Goal: Task Accomplishment & Management: Manage account settings

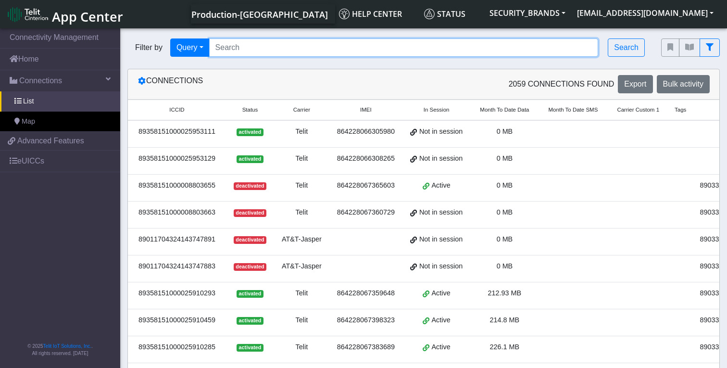
click at [244, 48] on input "Search..." at bounding box center [404, 47] width 390 height 18
paste input "89358151000030801818"
type input "89358151000030801818"
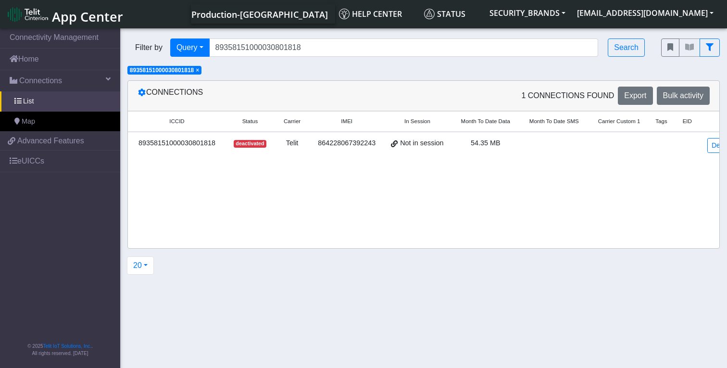
click at [162, 144] on div "89358151000030801818" at bounding box center [177, 143] width 87 height 11
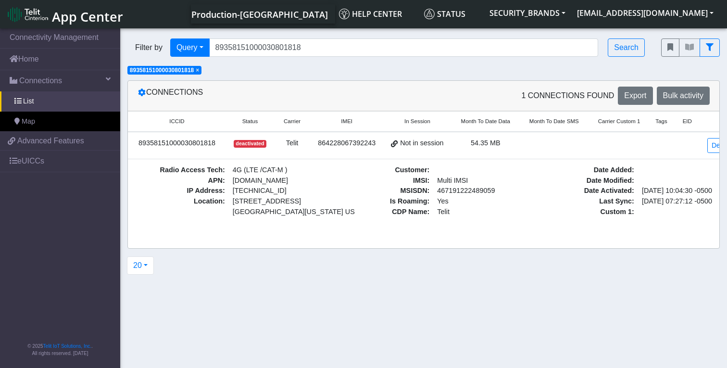
click at [200, 144] on div "89358151000030801818" at bounding box center [177, 143] width 87 height 11
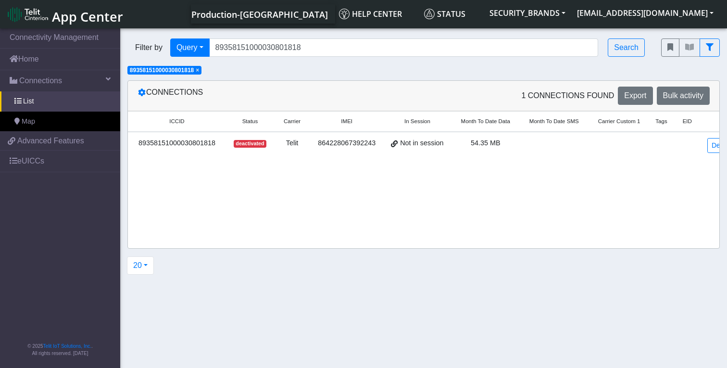
click at [200, 144] on div "89358151000030801818" at bounding box center [177, 143] width 87 height 11
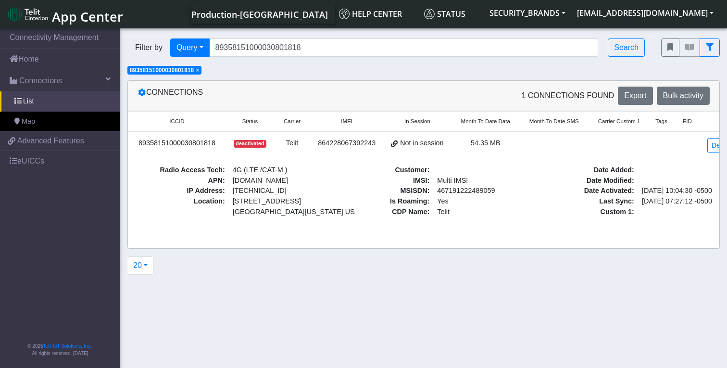
click at [431, 121] on span "In Session" at bounding box center [418, 121] width 26 height 8
drag, startPoint x: 416, startPoint y: 123, endPoint x: 378, endPoint y: 136, distance: 40.5
click at [416, 123] on span "In Session" at bounding box center [418, 121] width 26 height 8
click at [690, 101] on button "Bulk activity" at bounding box center [683, 96] width 53 height 18
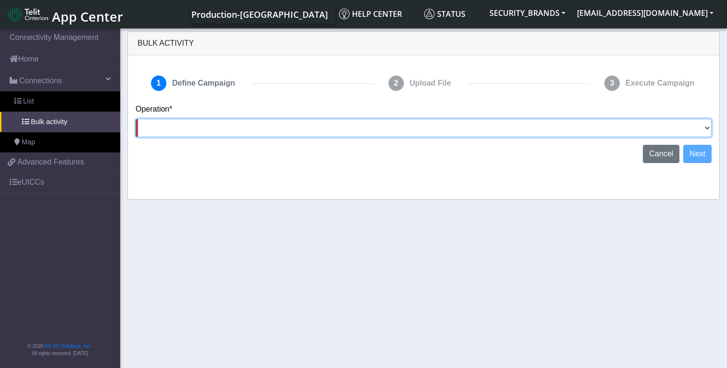
click at [383, 128] on select "Activate [PERSON_NAME] Deactivate [PERSON_NAME] Add Tags Remove Tags Advanced" at bounding box center [424, 128] width 576 height 18
select select "Activate [PERSON_NAME]"
click at [136, 119] on select "Activate [PERSON_NAME] Deactivate [PERSON_NAME] Add Tags Remove Tags Advanced" at bounding box center [424, 128] width 576 height 18
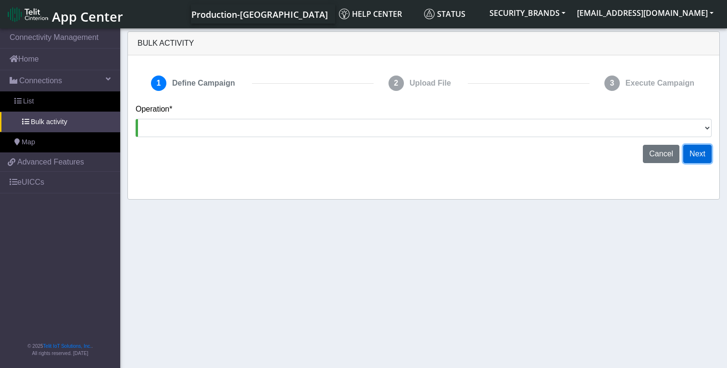
click at [708, 155] on button "Next" at bounding box center [698, 154] width 28 height 18
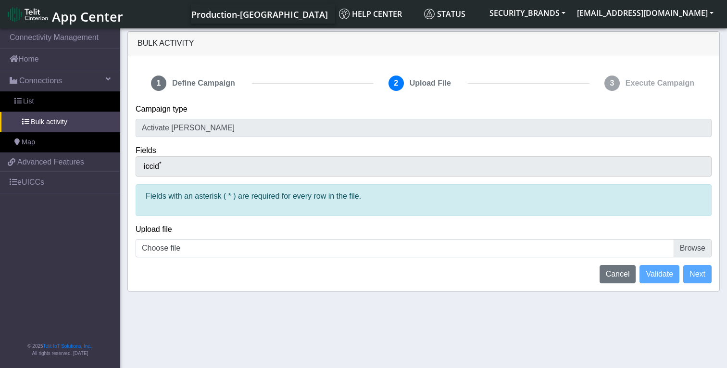
click at [242, 173] on div "iccid *" at bounding box center [424, 166] width 576 height 20
click at [193, 164] on div "iccid *" at bounding box center [424, 166] width 576 height 20
click at [159, 164] on span "iccid *" at bounding box center [153, 166] width 18 height 8
click at [180, 167] on div "iccid *" at bounding box center [424, 166] width 576 height 20
click at [30, 100] on span "List" at bounding box center [28, 101] width 11 height 11
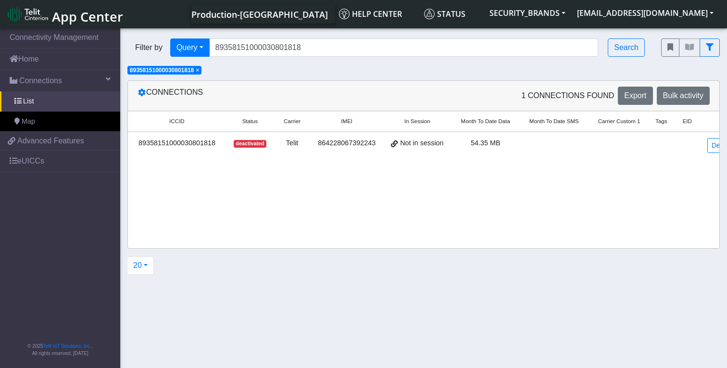
click at [174, 142] on div "89358151000030801818" at bounding box center [177, 143] width 87 height 11
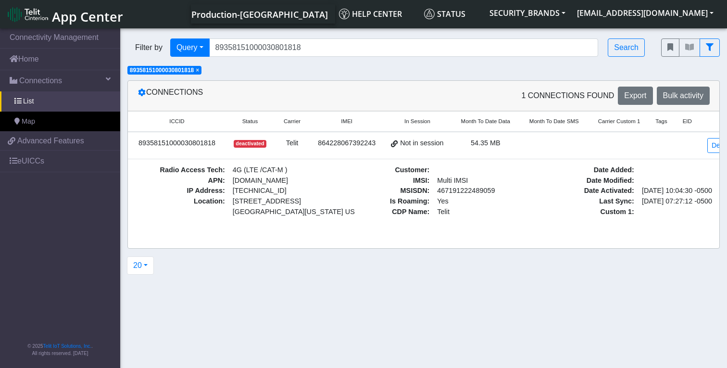
click at [174, 142] on div "89358151000030801818" at bounding box center [177, 143] width 87 height 11
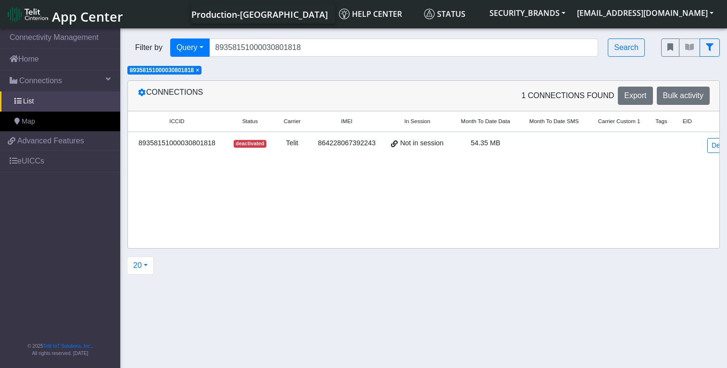
click at [174, 142] on div "89358151000030801818" at bounding box center [177, 143] width 87 height 11
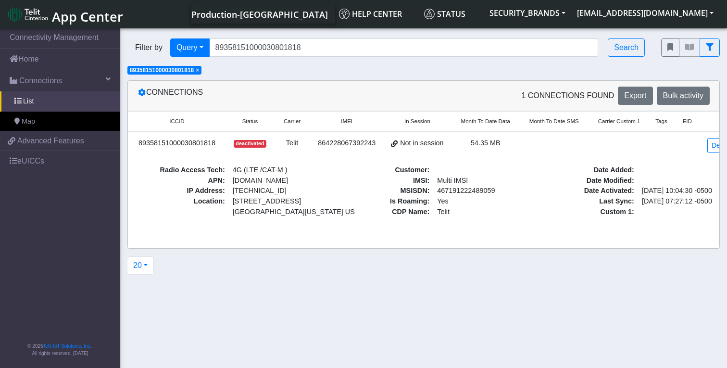
click at [247, 145] on span "deactivated" at bounding box center [250, 144] width 33 height 8
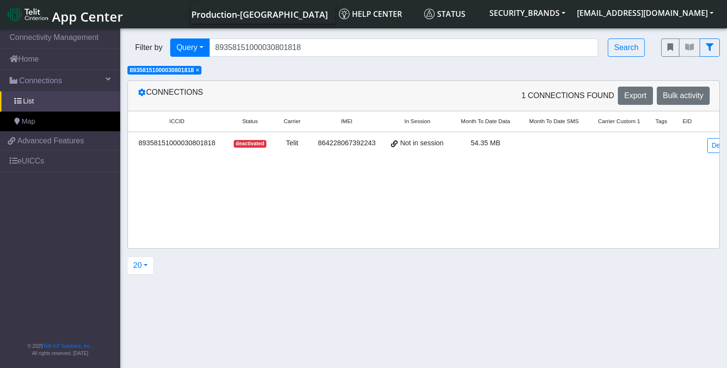
click at [247, 145] on span "deactivated" at bounding box center [250, 144] width 33 height 8
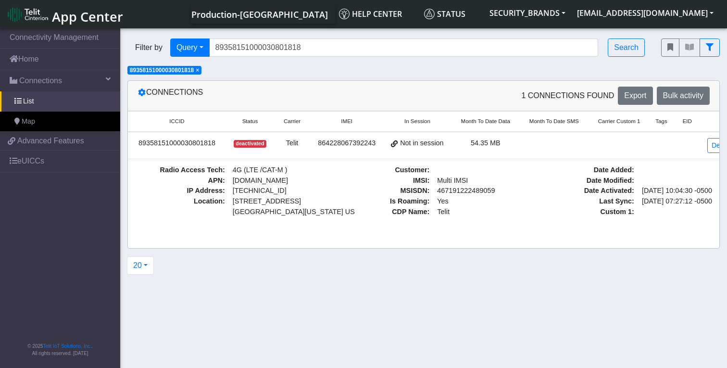
scroll to position [0, 40]
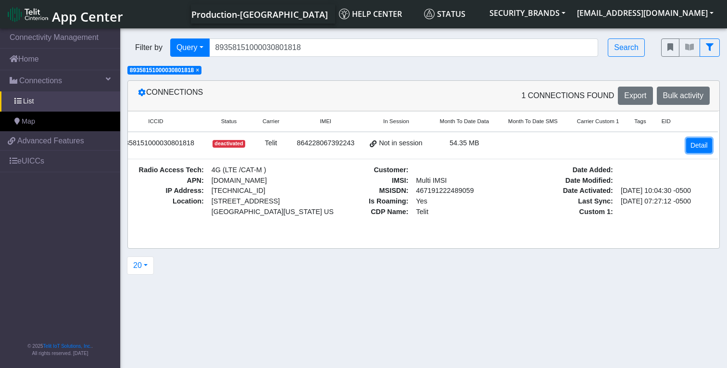
click at [700, 142] on link "Detail" at bounding box center [699, 145] width 26 height 15
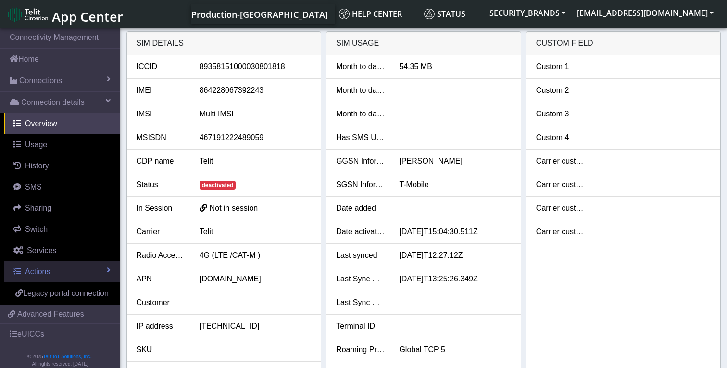
click at [39, 278] on link "Actions" at bounding box center [62, 271] width 116 height 21
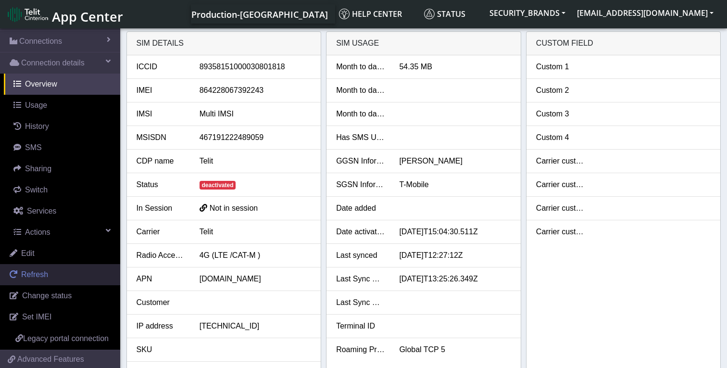
scroll to position [107, 0]
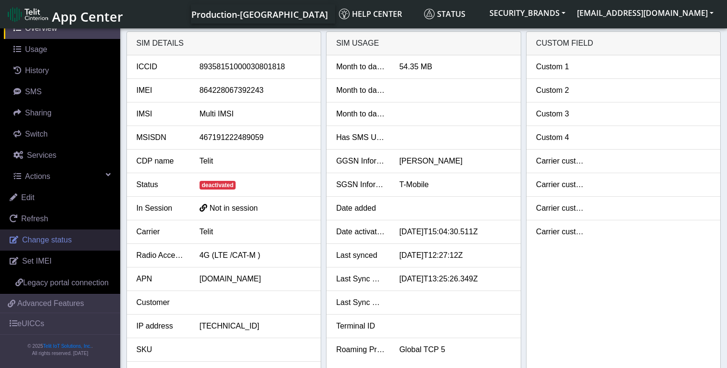
click at [48, 236] on span "Change status" at bounding box center [47, 240] width 50 height 8
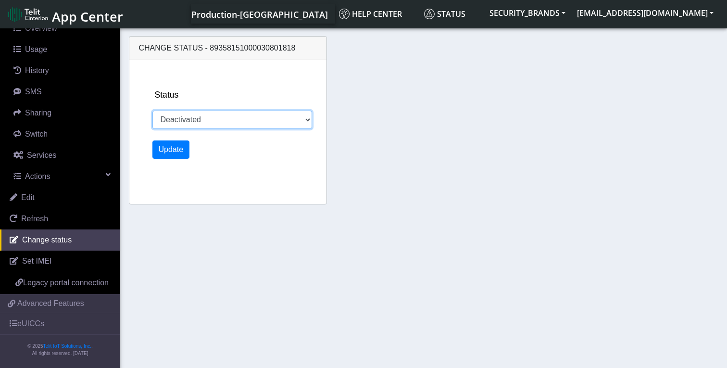
click at [310, 117] on select "Activated Deactivated" at bounding box center [233, 120] width 160 height 18
select select "activated"
click at [153, 111] on select "Activated Deactivated" at bounding box center [233, 120] width 160 height 18
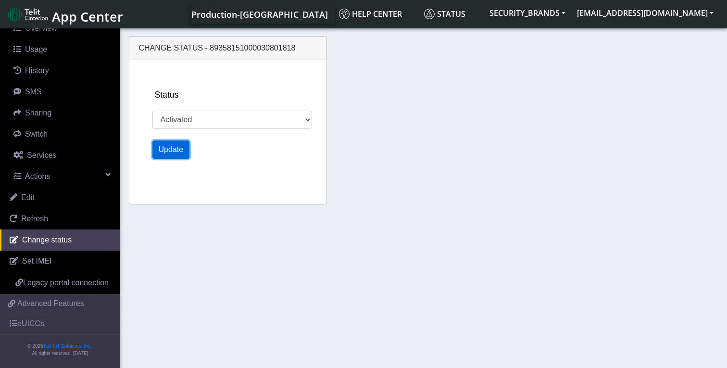
click at [171, 152] on button "Update" at bounding box center [172, 149] width 38 height 18
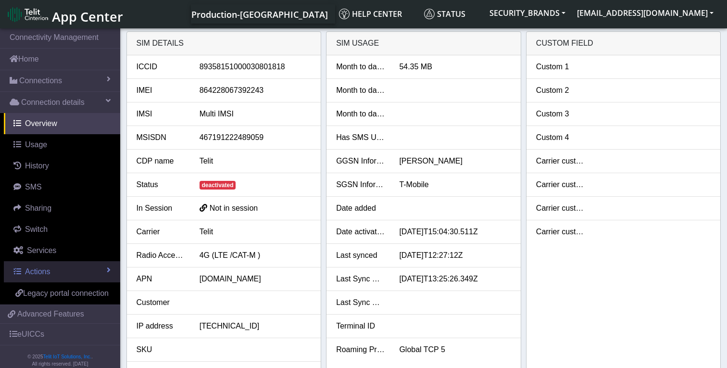
scroll to position [22, 0]
